Goal: Transaction & Acquisition: Purchase product/service

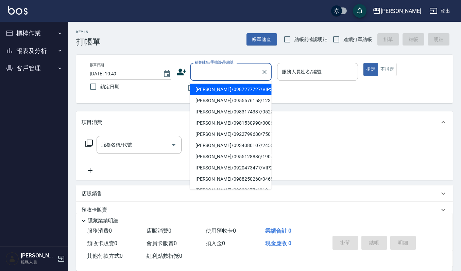
click at [204, 70] on input "顧客姓名/手機號碼/編號" at bounding box center [225, 72] width 65 height 12
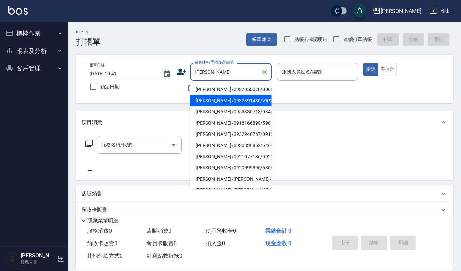
click at [241, 96] on li "[PERSON_NAME]/0932391430/VIP2266" at bounding box center [231, 100] width 82 height 11
type input "[PERSON_NAME]/0932391430/VIP2266"
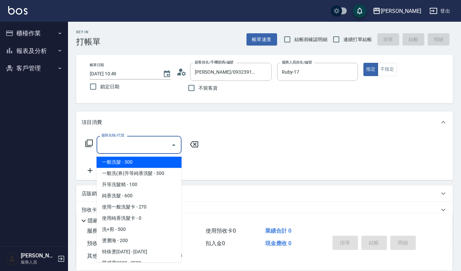
click at [130, 143] on div "服務名稱/代號 服務名稱/代號" at bounding box center [139, 145] width 85 height 18
click at [303, 67] on input "Ruby-17" at bounding box center [312, 72] width 65 height 12
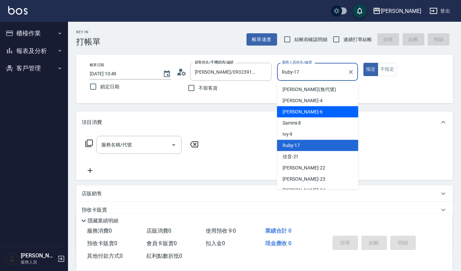
click at [310, 110] on div "Joalin -6" at bounding box center [317, 111] width 81 height 11
type input "Joalin-6"
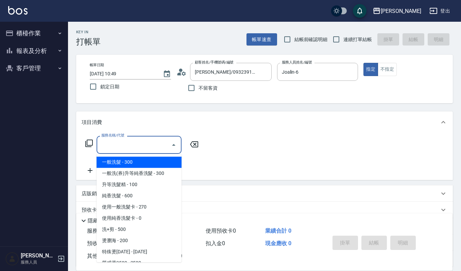
click at [124, 144] on input "服務名稱/代號" at bounding box center [134, 145] width 69 height 12
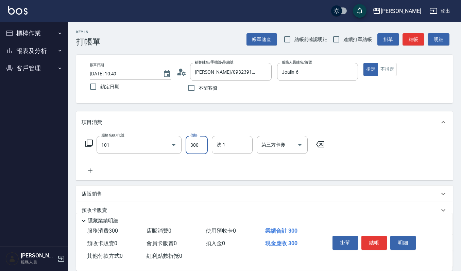
type input "一般洗髮(101)"
type input "270"
type input "[PERSON_NAME]-22"
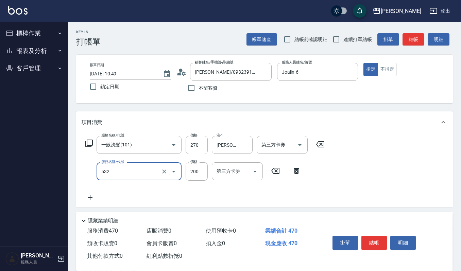
type input "自備複方.亞士(532)"
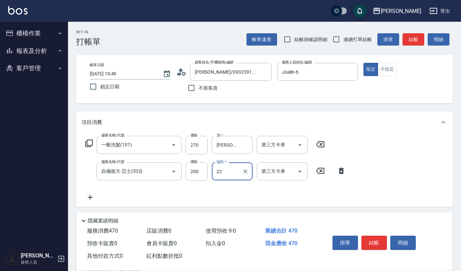
type input "[PERSON_NAME]-22"
click at [385, 237] on button "結帳" at bounding box center [375, 243] width 26 height 14
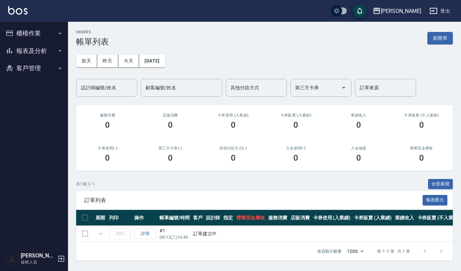
scroll to position [4, 0]
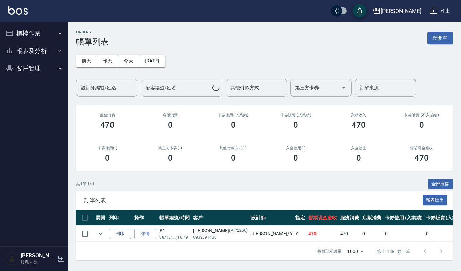
scroll to position [4, 0]
click at [120, 229] on button "列印" at bounding box center [120, 234] width 22 height 11
click at [438, 32] on button "新開單" at bounding box center [441, 38] width 26 height 13
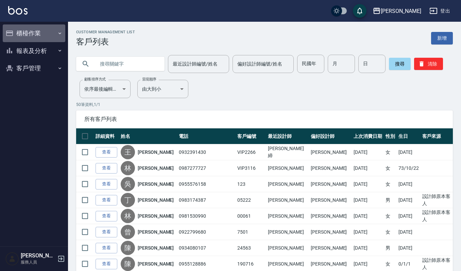
click at [50, 38] on button "櫃檯作業" at bounding box center [34, 33] width 63 height 18
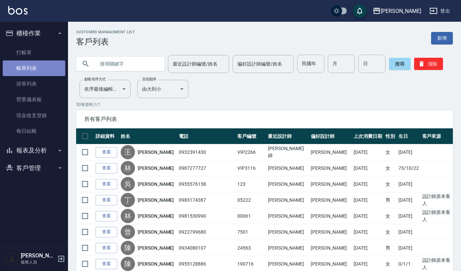
click at [52, 62] on link "帳單列表" at bounding box center [34, 69] width 63 height 16
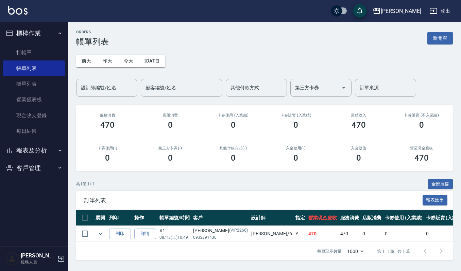
click at [94, 83] on input "設計師編號/姓名" at bounding box center [106, 88] width 55 height 12
type input "Joalin-6"
drag, startPoint x: 97, startPoint y: 236, endPoint x: 106, endPoint y: 234, distance: 9.4
click at [94, 237] on td at bounding box center [101, 234] width 14 height 16
click at [101, 236] on icon "expand row" at bounding box center [101, 234] width 8 height 8
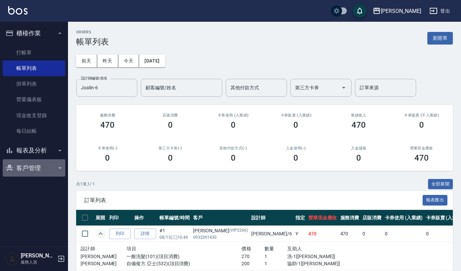
click at [29, 166] on button "客戶管理" at bounding box center [34, 169] width 63 height 18
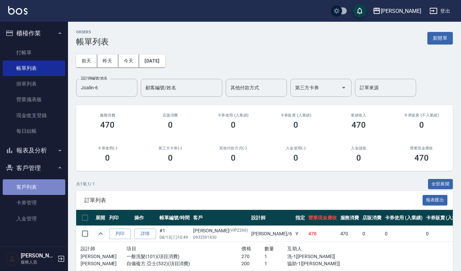
click at [39, 188] on link "客戶列表" at bounding box center [34, 188] width 63 height 16
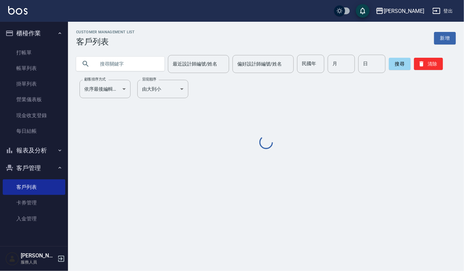
click at [110, 63] on input "text" at bounding box center [127, 64] width 64 height 18
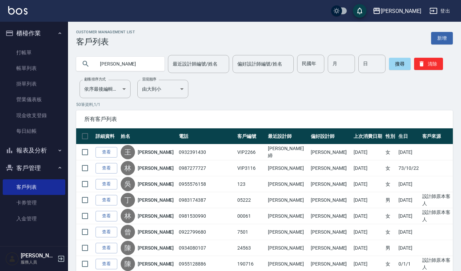
type input "侯麗"
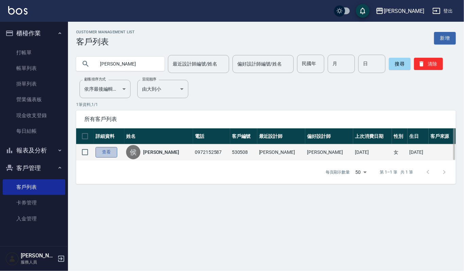
click at [106, 153] on link "查看" at bounding box center [107, 152] width 22 height 11
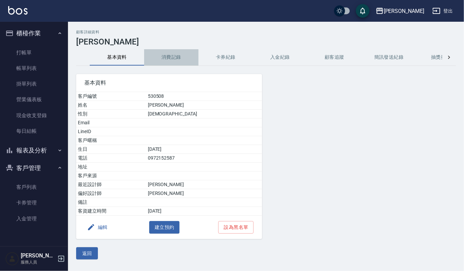
click at [176, 59] on button "消費記錄" at bounding box center [171, 57] width 54 height 16
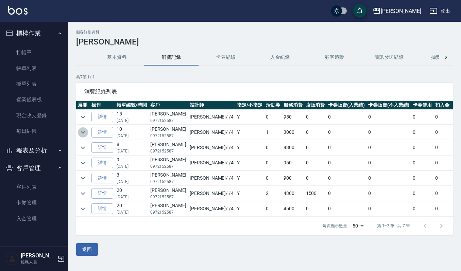
click at [80, 133] on icon "expand row" at bounding box center [83, 133] width 8 height 8
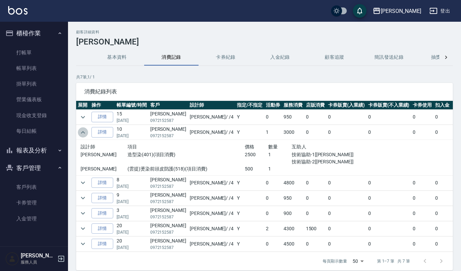
click at [80, 133] on icon "expand row" at bounding box center [83, 133] width 8 height 8
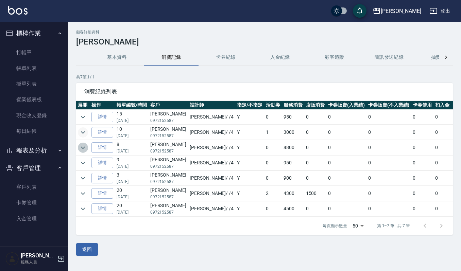
click at [81, 150] on icon "expand row" at bounding box center [83, 148] width 8 height 8
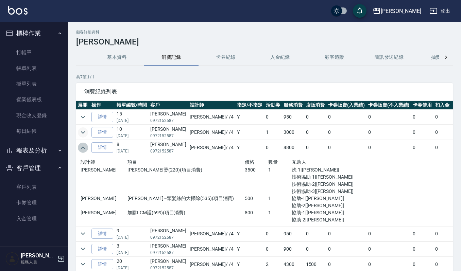
click at [81, 150] on icon "expand row" at bounding box center [83, 148] width 8 height 8
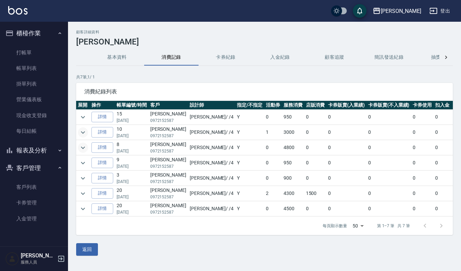
click at [84, 150] on icon "expand row" at bounding box center [83, 148] width 8 height 8
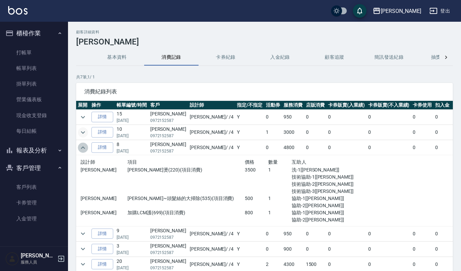
click at [83, 150] on icon "expand row" at bounding box center [83, 148] width 8 height 8
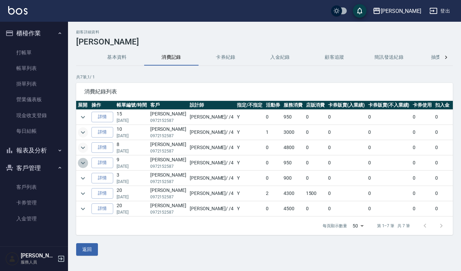
click at [82, 163] on icon "expand row" at bounding box center [83, 163] width 8 height 8
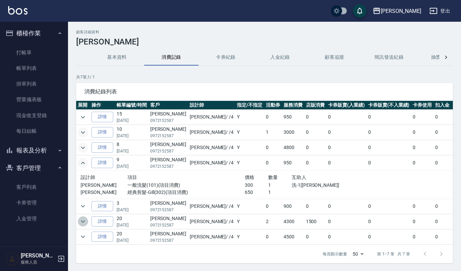
click at [85, 222] on icon "expand row" at bounding box center [83, 222] width 4 height 2
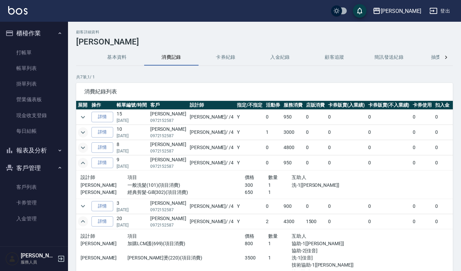
scroll to position [47, 0]
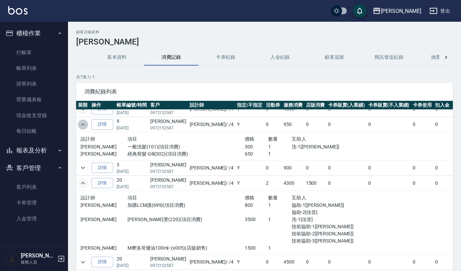
click at [82, 123] on icon "expand row" at bounding box center [83, 124] width 4 height 2
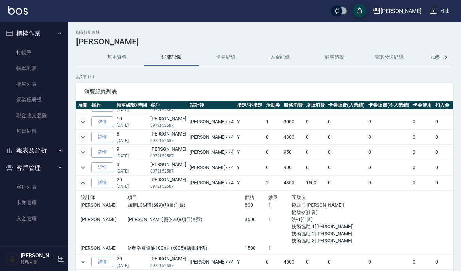
scroll to position [18, 0]
click at [84, 261] on icon "expand row" at bounding box center [83, 262] width 4 height 2
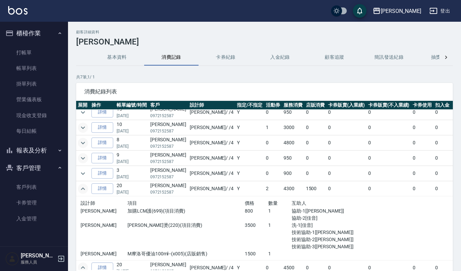
scroll to position [0, 0]
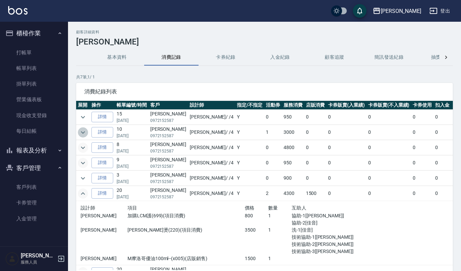
click at [82, 134] on icon "expand row" at bounding box center [83, 133] width 8 height 8
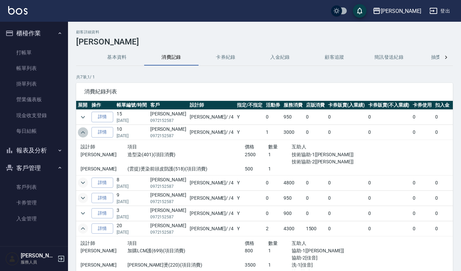
click at [82, 134] on icon "expand row" at bounding box center [83, 133] width 8 height 8
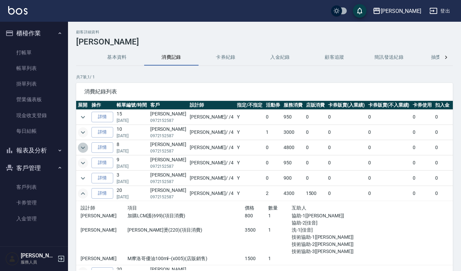
click at [83, 150] on icon "expand row" at bounding box center [83, 148] width 8 height 8
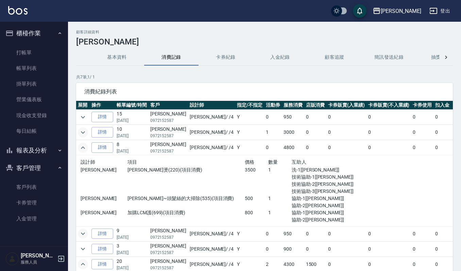
click at [83, 150] on icon "expand row" at bounding box center [83, 148] width 8 height 8
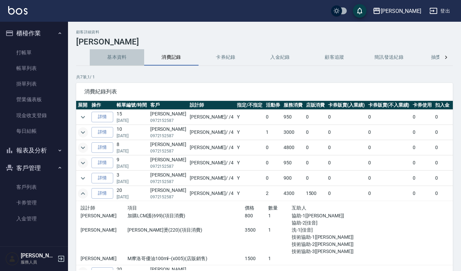
click at [113, 60] on button "基本資料" at bounding box center [117, 57] width 54 height 16
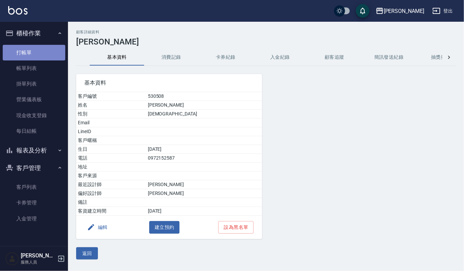
click at [40, 50] on link "打帳單" at bounding box center [34, 53] width 63 height 16
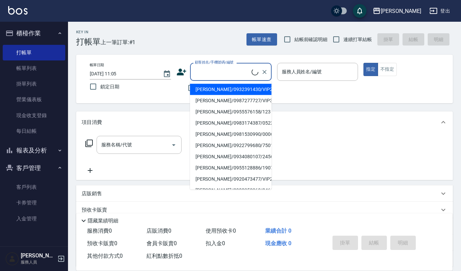
click at [231, 73] on input "顧客姓名/手機號碼/編號" at bounding box center [222, 72] width 59 height 12
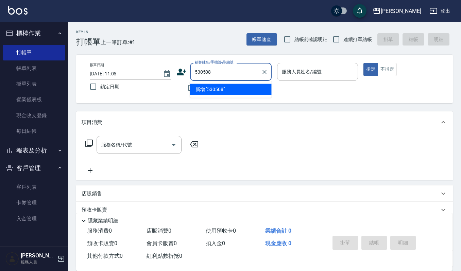
type input "530508"
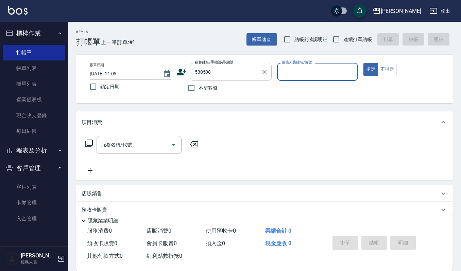
click at [364, 63] on button "指定" at bounding box center [371, 69] width 15 height 13
type button "true"
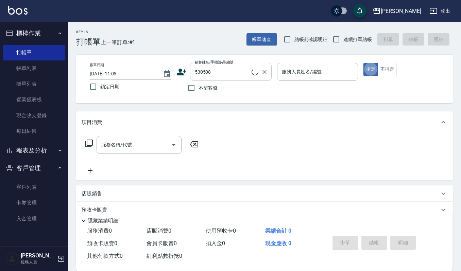
type input "侯麗萍/0972152587/530508"
type input "吉兒-4"
click at [350, 75] on icon "Clear" at bounding box center [351, 72] width 7 height 7
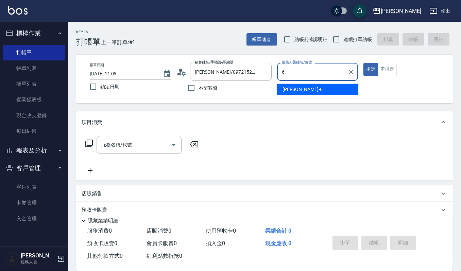
type input "Joalin-6"
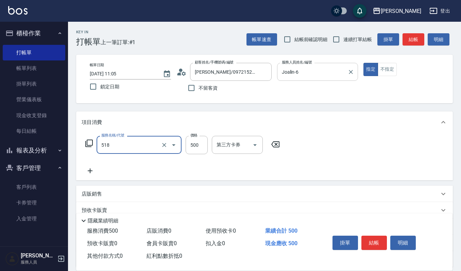
type input "(雲提)燙染前頭皮防護(518)"
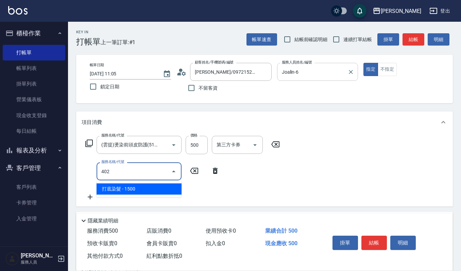
type input "打底染髮(402)"
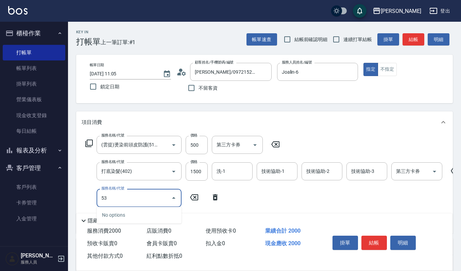
type input "531"
click at [163, 196] on icon "Clear" at bounding box center [164, 198] width 7 height 7
type input "(設計師自備)藍色小精靈(570)"
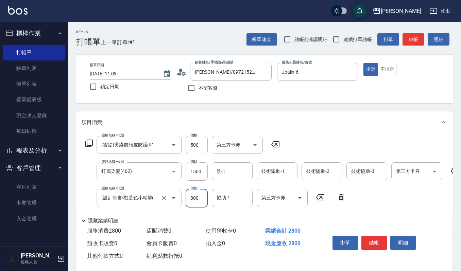
type input "800"
type input "郁涵-23"
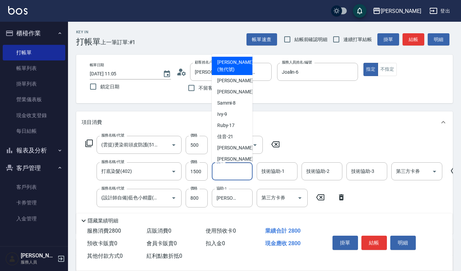
click at [230, 174] on input "洗-1" at bounding box center [232, 172] width 35 height 12
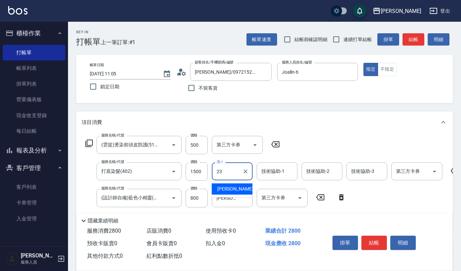
type input "郁涵-23"
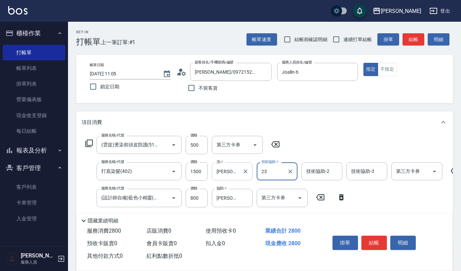
type input "郁涵-23"
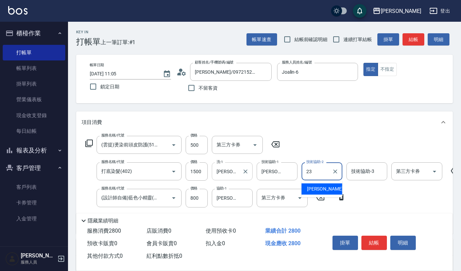
type input "郁涵-23"
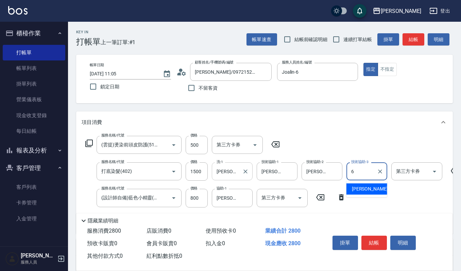
type input "Joalin-6"
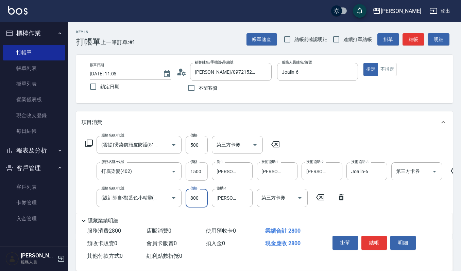
click at [205, 169] on input "1500" at bounding box center [197, 172] width 22 height 18
click at [202, 173] on input "1500" at bounding box center [197, 172] width 22 height 18
type input "2000"
click at [377, 245] on button "結帳" at bounding box center [375, 243] width 26 height 14
